Goal: Transaction & Acquisition: Book appointment/travel/reservation

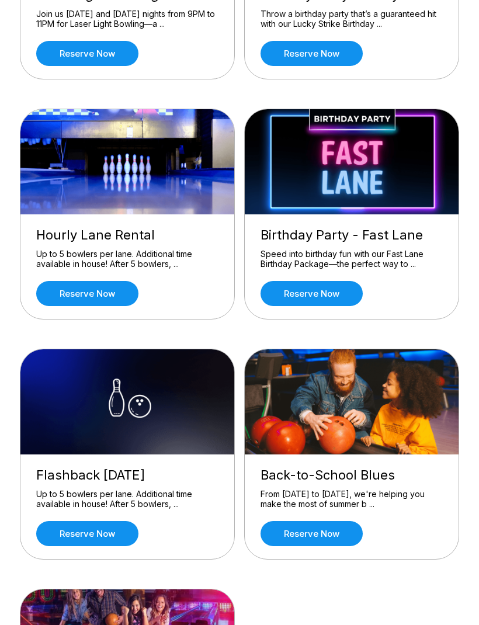
scroll to position [506, 0]
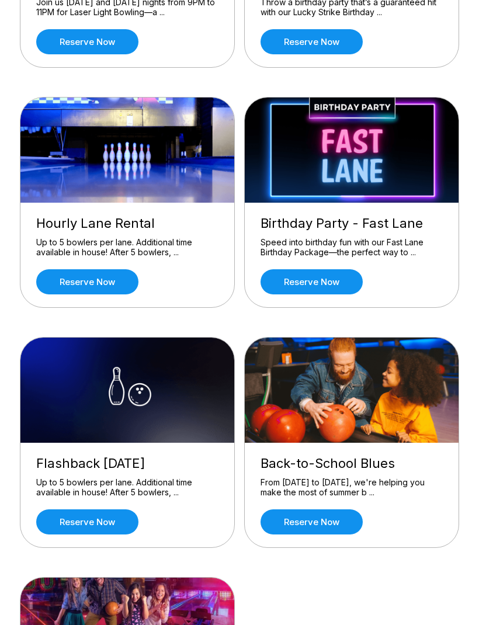
click at [94, 258] on div "Up to 5 bowlers per lane. Additional time available in house! After 5 bowlers, …" at bounding box center [127, 248] width 182 height 20
click at [49, 238] on div "Up to 5 bowlers per lane. Additional time available in house! After 5 bowlers, …" at bounding box center [127, 248] width 182 height 20
click at [112, 292] on link "Reserve now" at bounding box center [87, 282] width 102 height 25
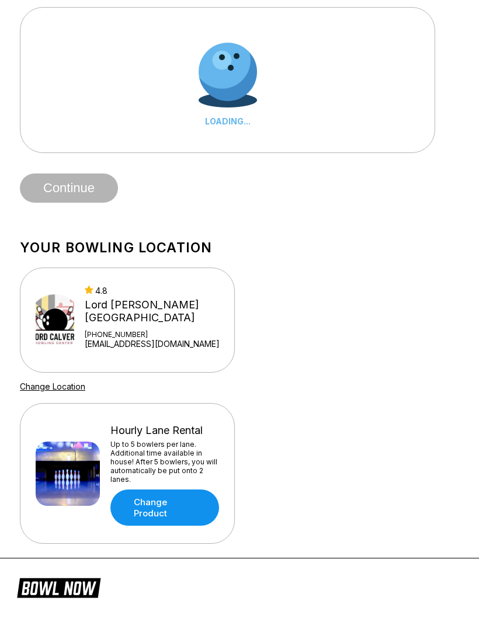
scroll to position [0, 0]
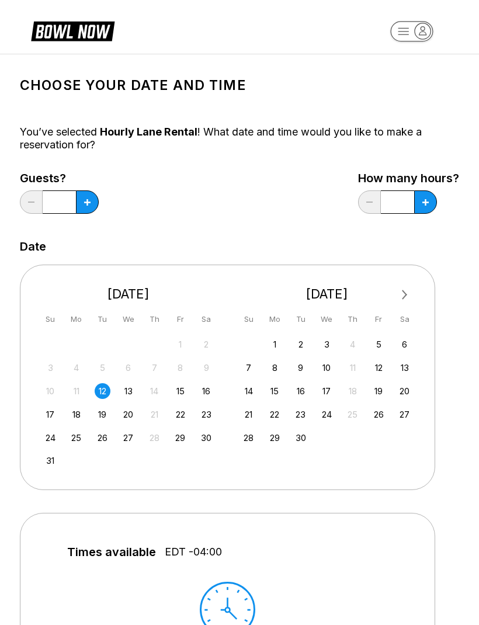
click at [128, 392] on div "13" at bounding box center [128, 391] width 16 height 16
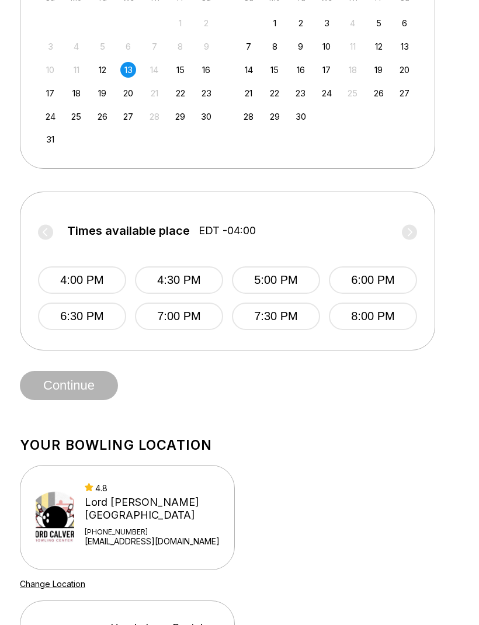
scroll to position [343, 0]
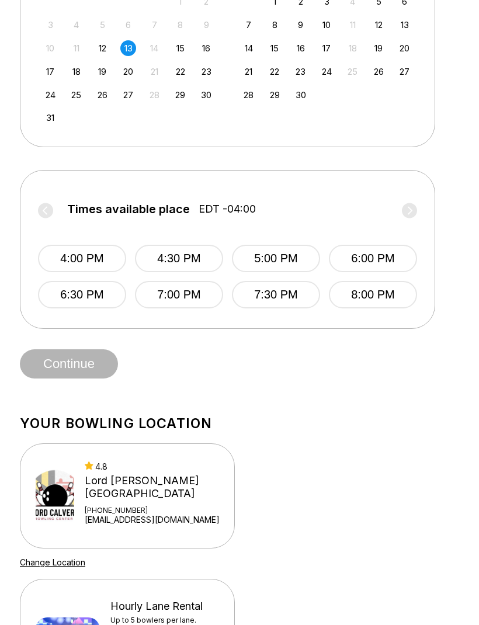
click at [38, 199] on div "Times available place EDT -04:00 4:00 PM 4:30 PM 5:00 PM 6:00 PM 6:30 PM 7:00 P…" at bounding box center [227, 248] width 379 height 120
click at [69, 208] on span "Times available place" at bounding box center [128, 209] width 123 height 13
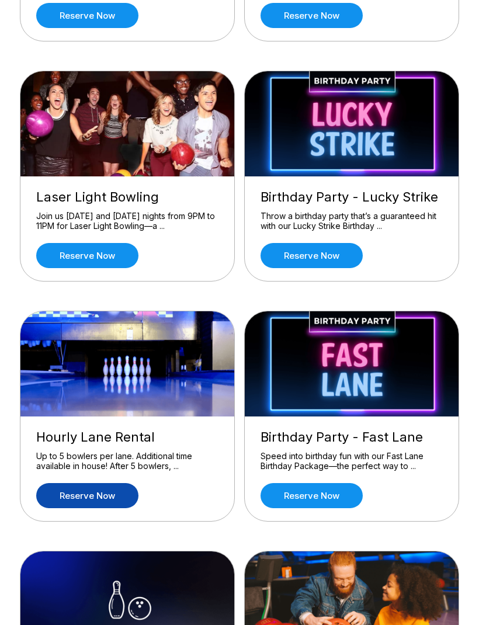
scroll to position [306, 0]
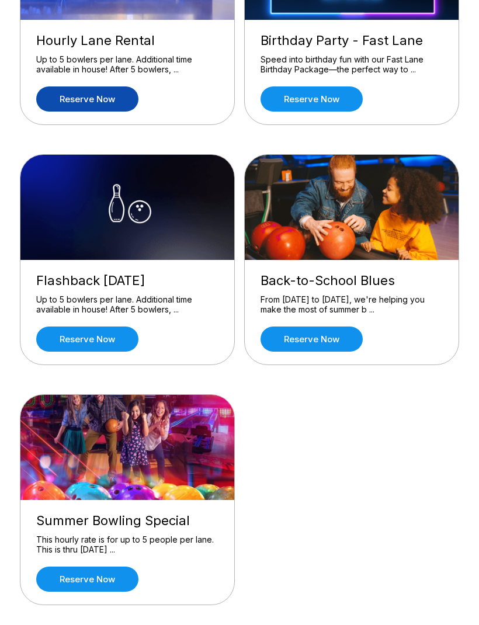
click at [330, 335] on link "Reserve now" at bounding box center [312, 339] width 102 height 25
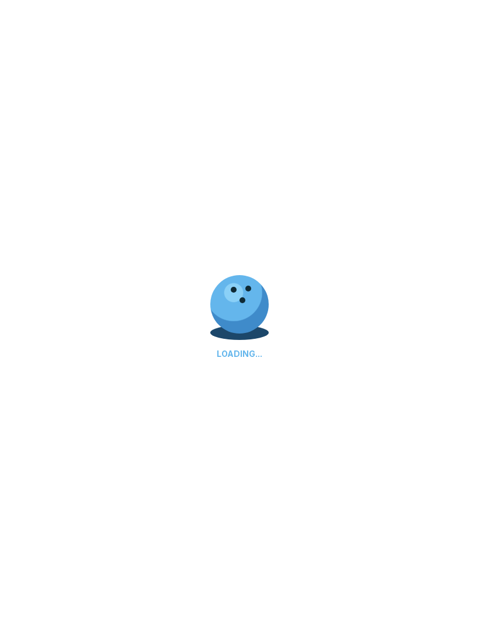
scroll to position [0, 0]
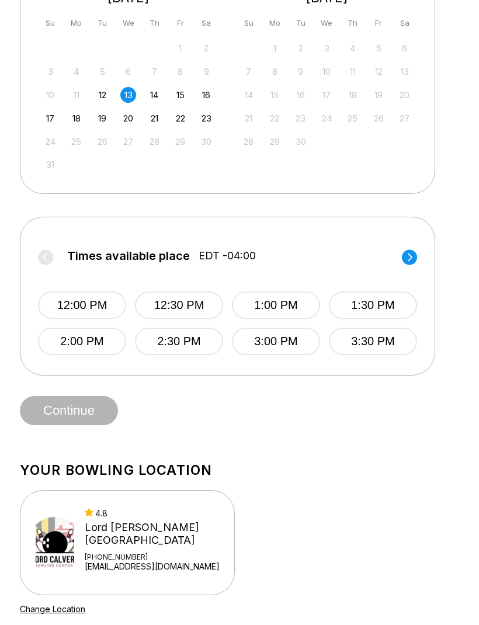
click at [98, 304] on button "12:00 PM" at bounding box center [82, 305] width 88 height 27
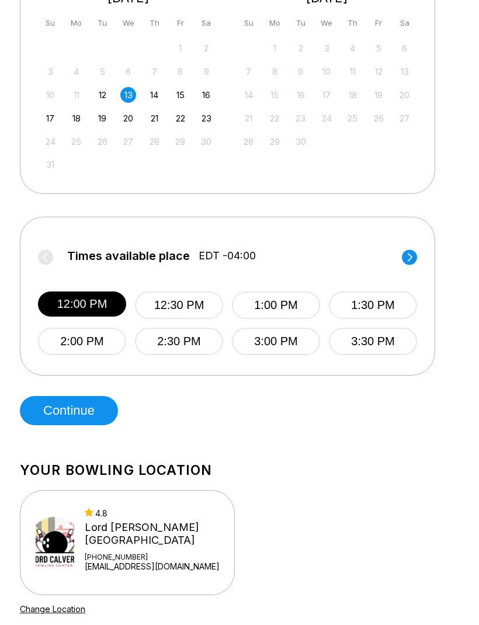
scroll to position [296, 0]
click at [92, 416] on button "Continue" at bounding box center [69, 410] width 98 height 29
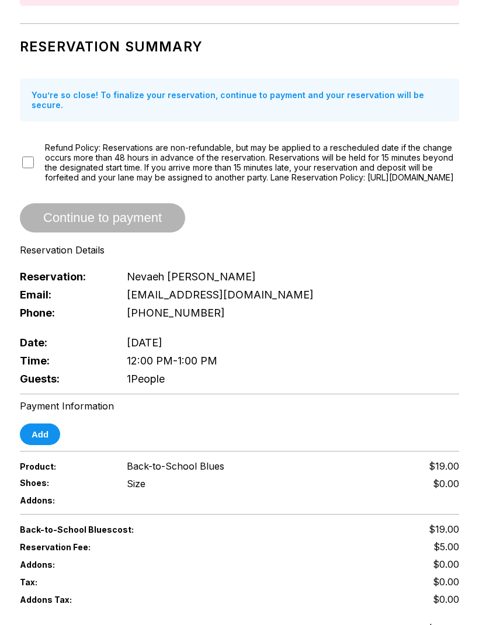
scroll to position [84, 0]
click at [164, 385] on span "1 People" at bounding box center [146, 379] width 38 height 12
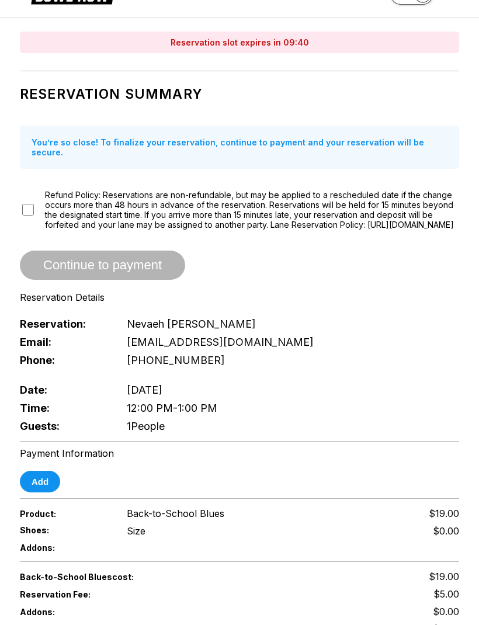
scroll to position [0, 0]
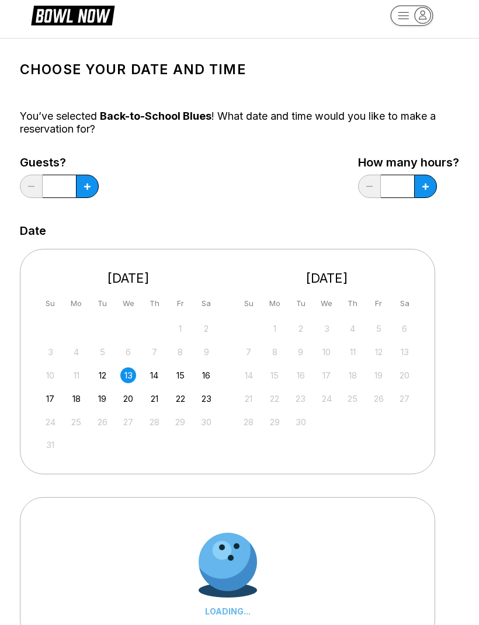
scroll to position [15, 0]
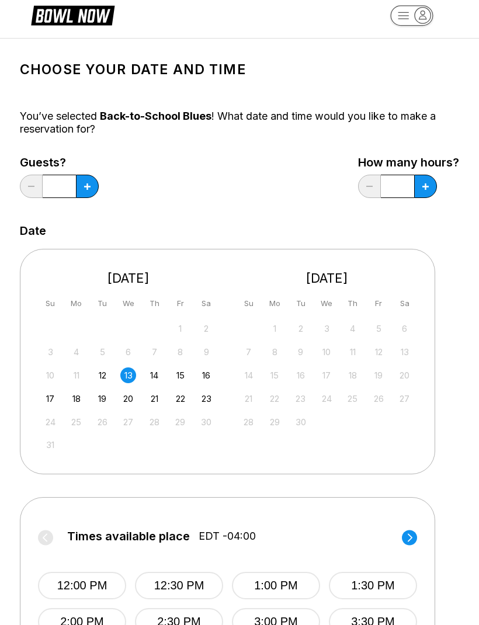
click at [94, 196] on button at bounding box center [87, 186] width 23 height 23
type input "*"
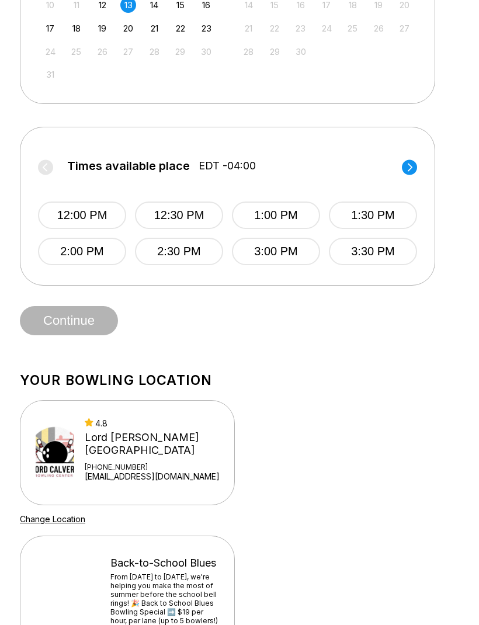
scroll to position [386, 0]
click at [60, 222] on button "12:00 PM" at bounding box center [82, 215] width 88 height 27
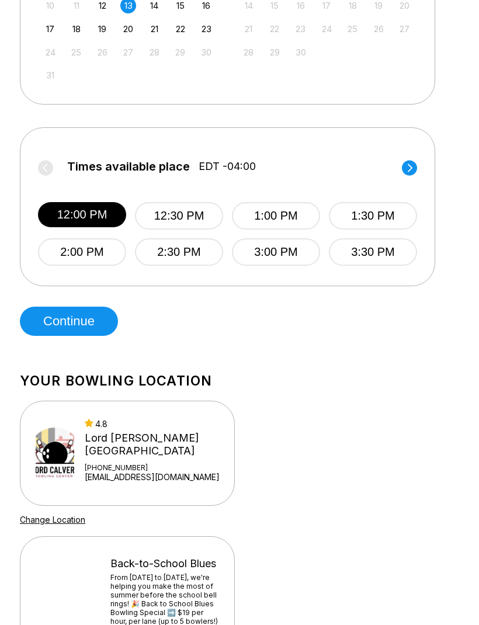
click at [91, 321] on button "Continue" at bounding box center [69, 321] width 98 height 29
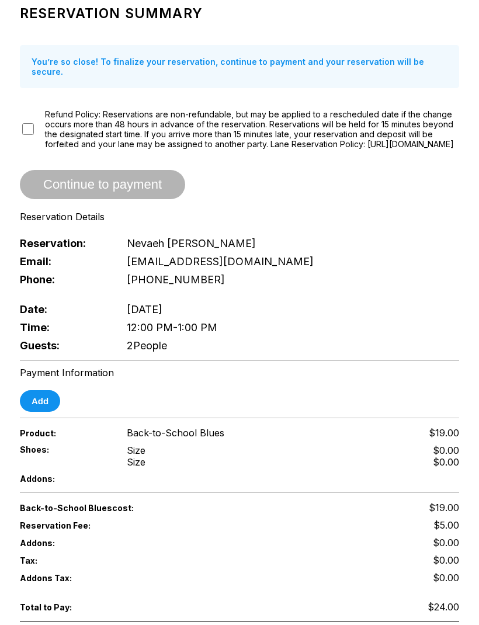
scroll to position [0, 0]
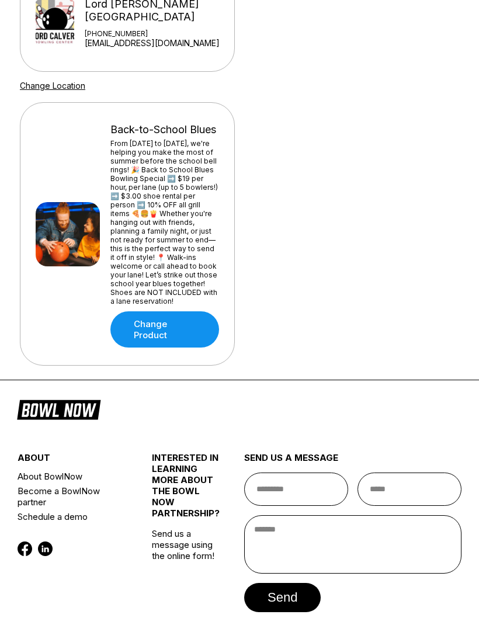
scroll to position [1055, 0]
